Goal: Task Accomplishment & Management: Complete application form

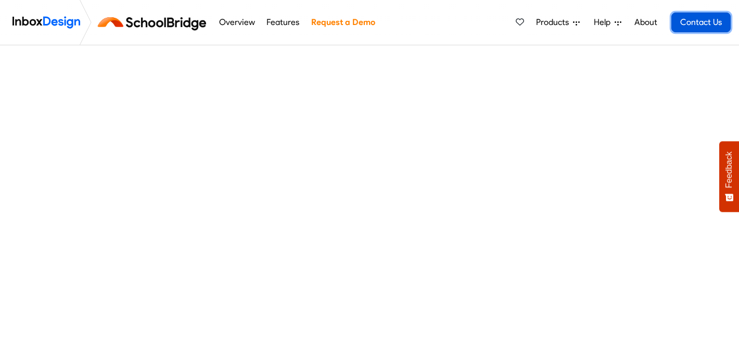
click at [686, 21] on link "Contact Us" at bounding box center [700, 22] width 59 height 20
click at [559, 23] on span "Products" at bounding box center [554, 22] width 37 height 12
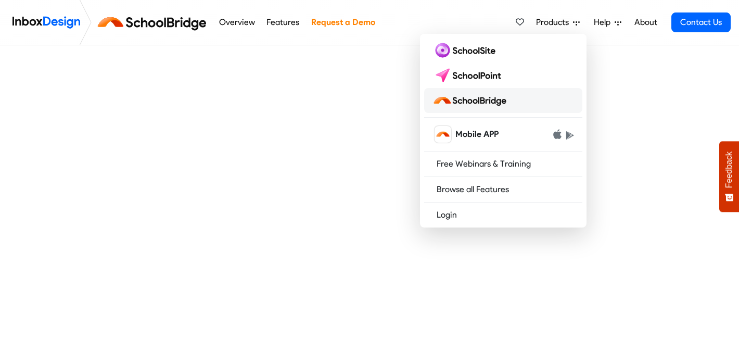
click at [477, 99] on img at bounding box center [471, 100] width 78 height 17
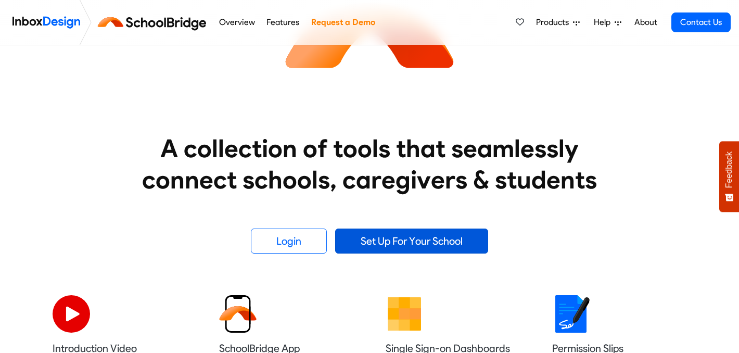
scroll to position [114, 0]
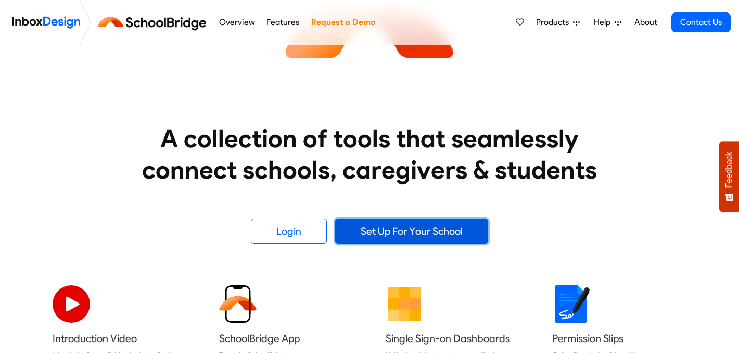
click at [399, 234] on link "Set Up For Your School" at bounding box center [411, 230] width 153 height 25
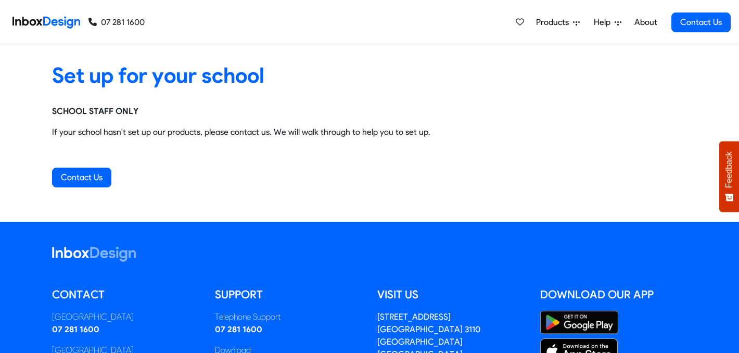
click at [549, 23] on span "Products" at bounding box center [554, 22] width 37 height 12
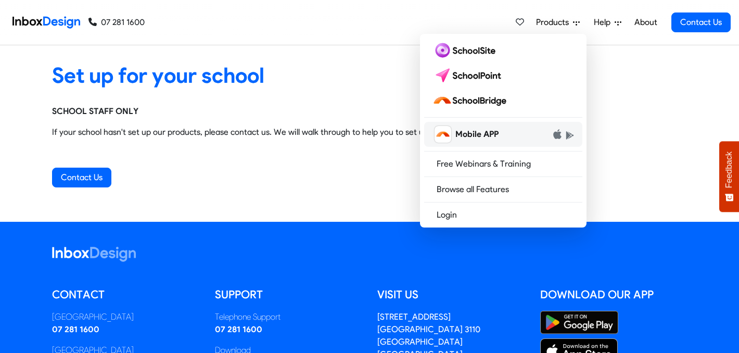
click at [469, 134] on span "Mobile APP" at bounding box center [476, 134] width 43 height 12
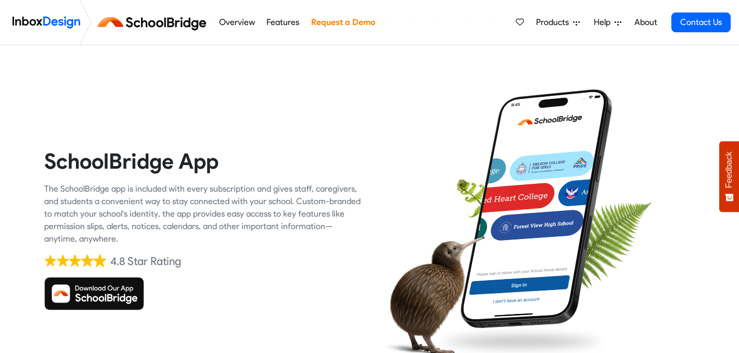
click at [334, 18] on link "Request a Demo" at bounding box center [343, 22] width 70 height 21
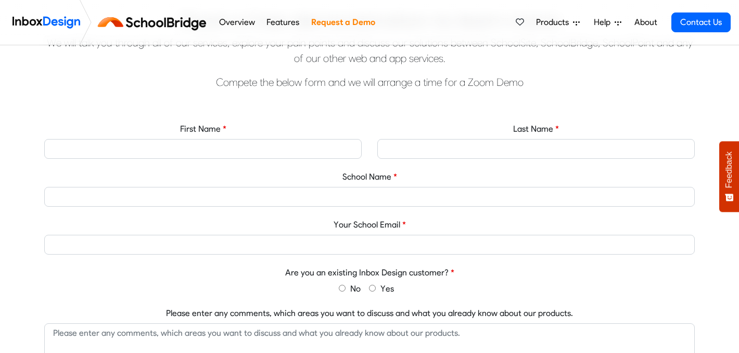
scroll to position [360, 0]
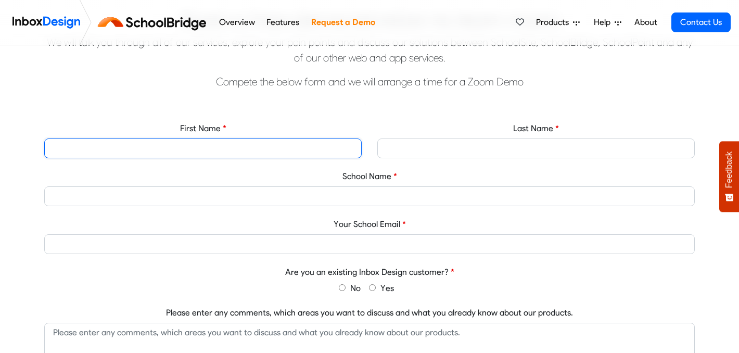
click at [298, 146] on input "First Name" at bounding box center [202, 148] width 317 height 20
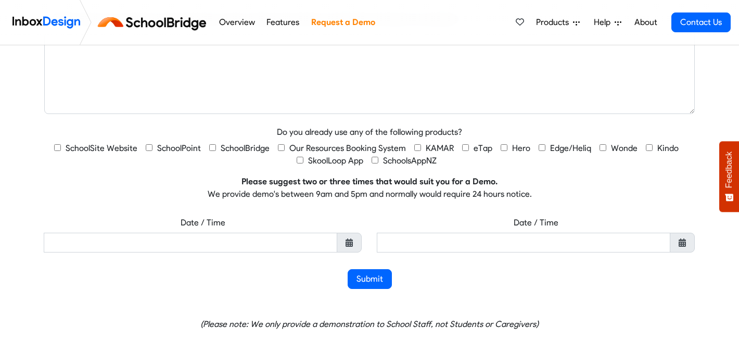
scroll to position [675, 0]
click at [426, 148] on span "KAMAR" at bounding box center [439, 149] width 28 height 10
click at [421, 148] on input "KAMAR" at bounding box center [417, 148] width 7 height 7
checkbox input "true"
click at [233, 151] on span "SchoolBridge" at bounding box center [245, 149] width 49 height 10
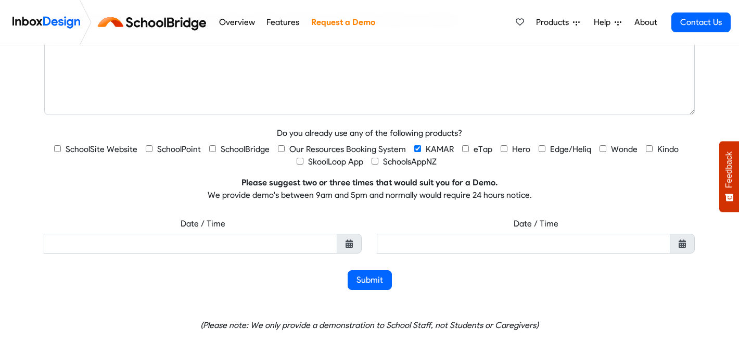
click at [216, 151] on input "SchoolBridge" at bounding box center [212, 148] width 7 height 7
checkbox input "true"
click at [179, 244] on input "text" at bounding box center [190, 244] width 293 height 20
click at [33, 167] on div "Book a free demonstration to learn more We will talk you through all of our ser…" at bounding box center [369, 35] width 739 height 692
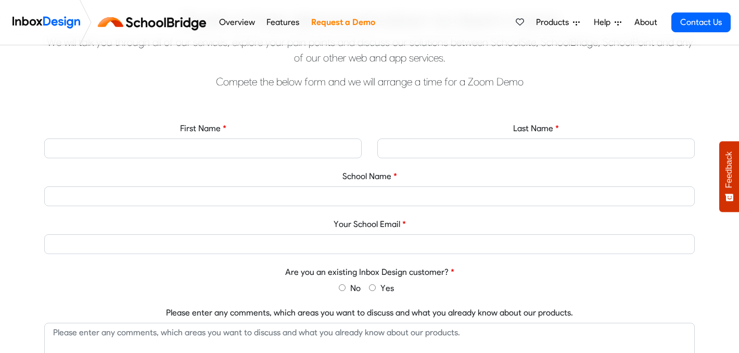
scroll to position [359, 0]
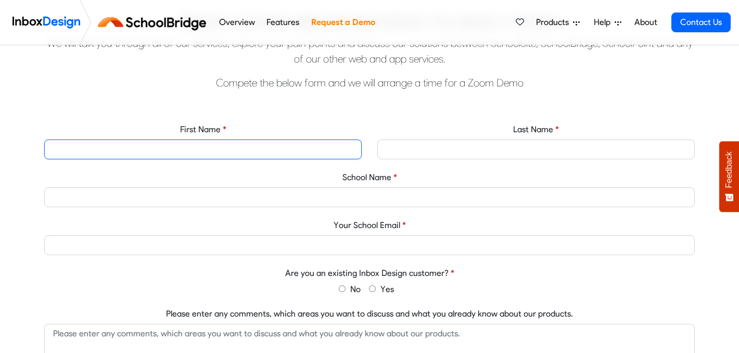
click at [203, 150] on input "First Name" at bounding box center [202, 149] width 317 height 20
type input "Blake"
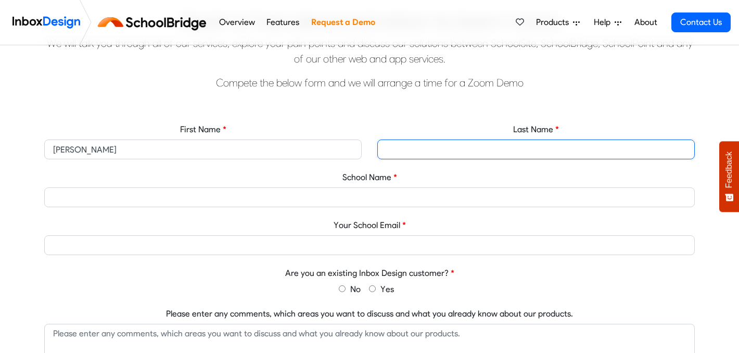
click at [424, 144] on input "Last Name" at bounding box center [535, 149] width 317 height 20
type input "solomon"
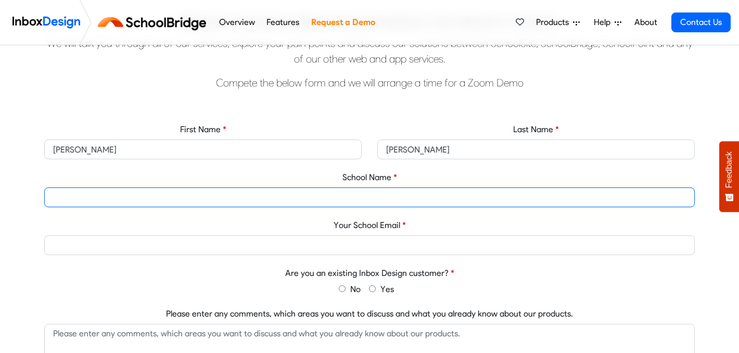
click at [354, 197] on input "School Name" at bounding box center [369, 197] width 650 height 20
type input "TAra"
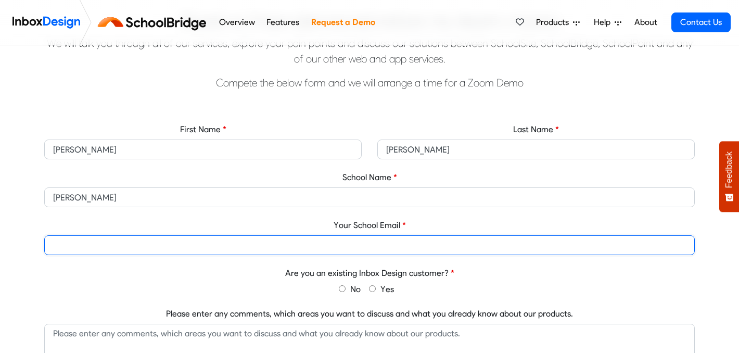
click at [358, 244] on input "Your School Email" at bounding box center [369, 245] width 650 height 20
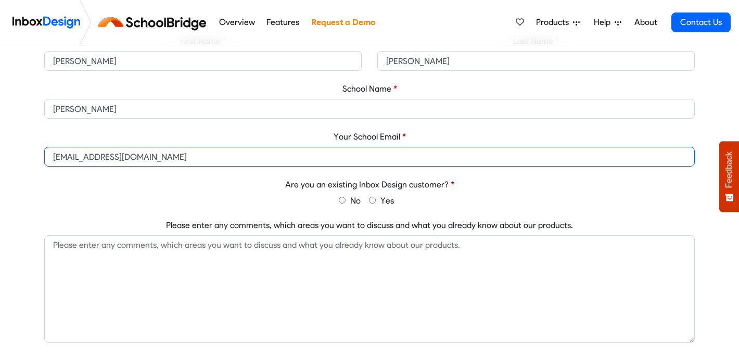
scroll to position [446, 0]
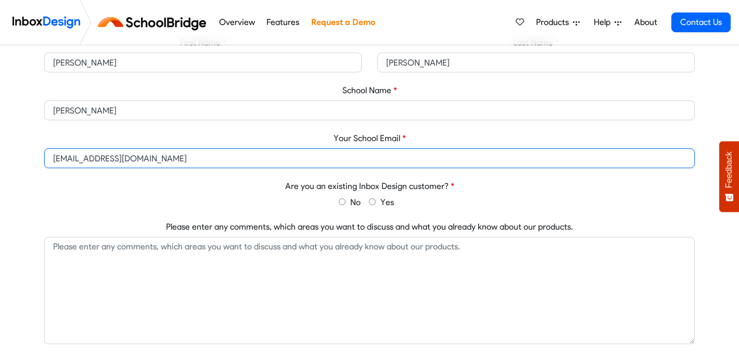
type input "blaketsolomon@gmail.com"
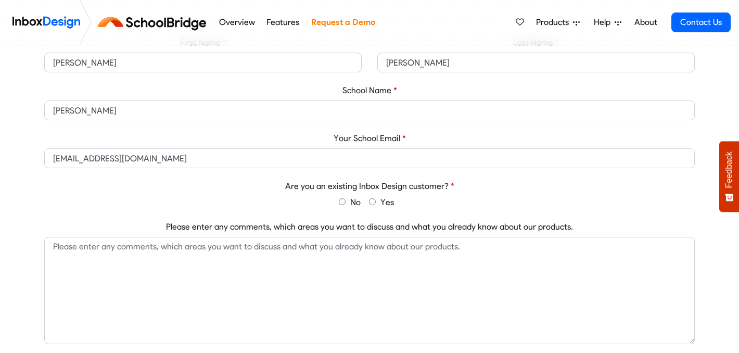
click at [347, 204] on label "No" at bounding box center [350, 202] width 22 height 12
click at [345, 204] on input "No" at bounding box center [342, 201] width 7 height 7
radio input "true"
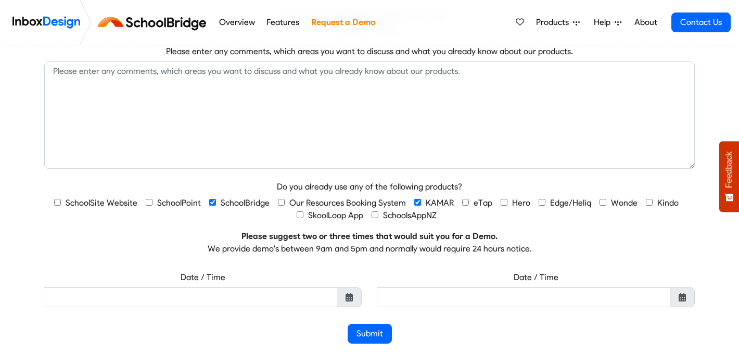
scroll to position [624, 0]
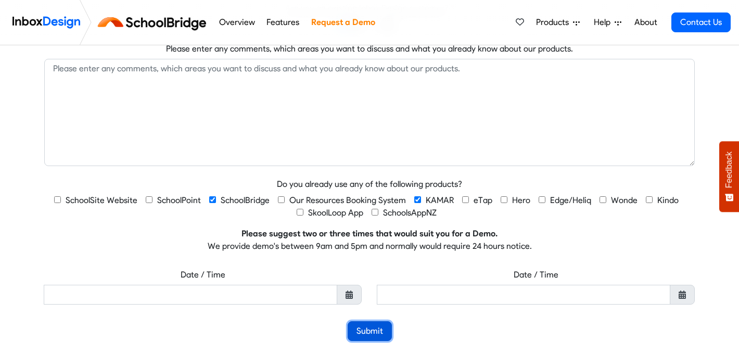
click at [368, 331] on button "Submit" at bounding box center [369, 331] width 44 height 20
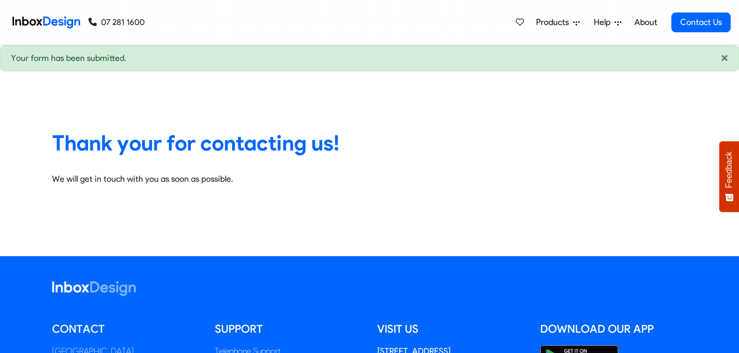
click at [66, 61] on div "Your form has been submitted." at bounding box center [369, 58] width 717 height 12
